Goal: Transaction & Acquisition: Purchase product/service

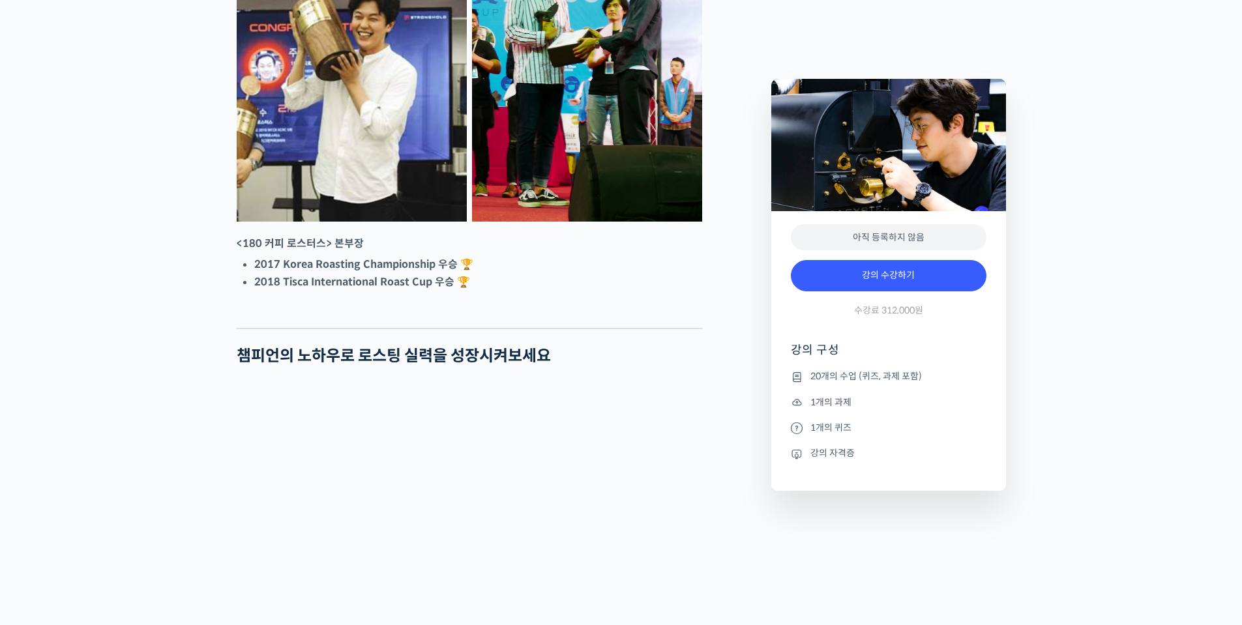
scroll to position [978, 0]
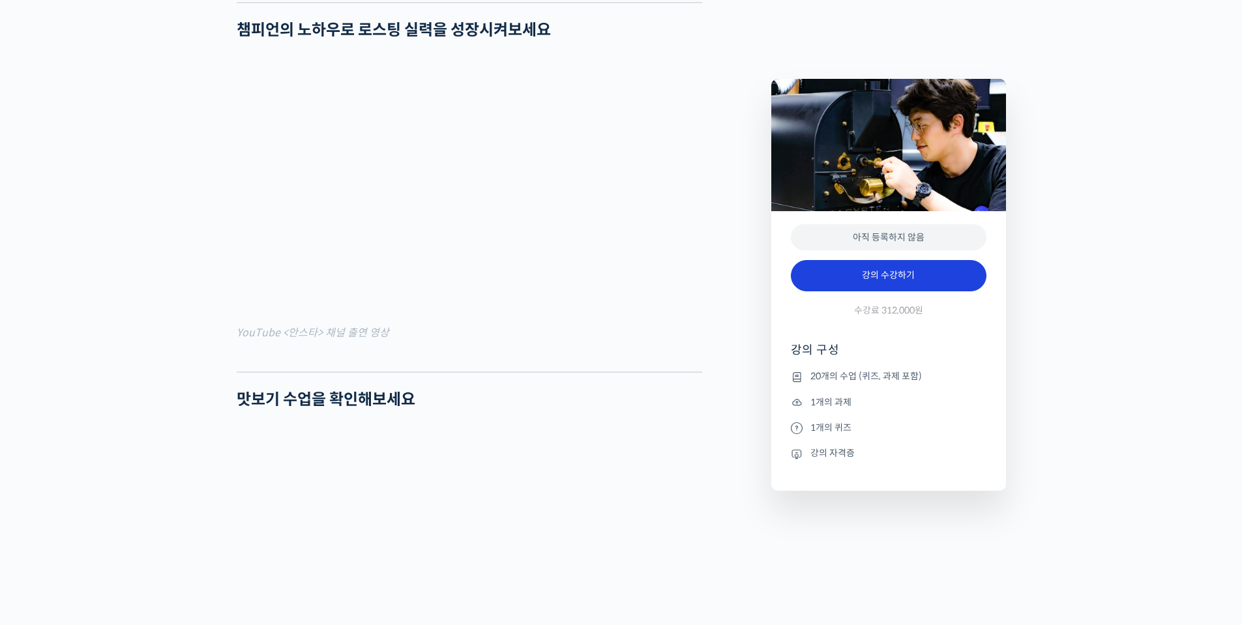
click at [877, 272] on link "강의 수강하기" at bounding box center [889, 275] width 196 height 31
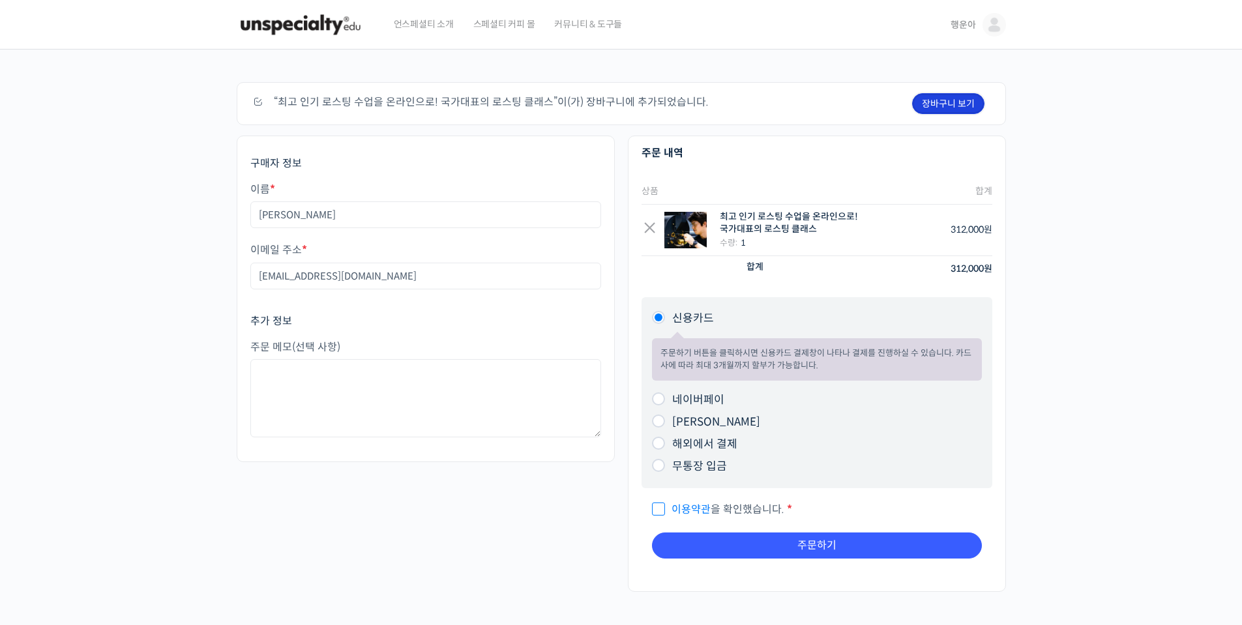
click at [935, 95] on link "장바구니 보기" at bounding box center [948, 103] width 72 height 21
